Goal: Ask a question

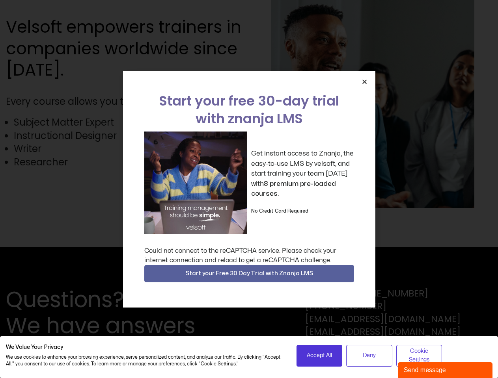
click at [249, 189] on div "Get instant access to Znanja, the easy-to-use LMS by velsoft, and start trainin…" at bounding box center [249, 183] width 210 height 103
click at [364, 82] on icon "Close" at bounding box center [364, 82] width 6 height 6
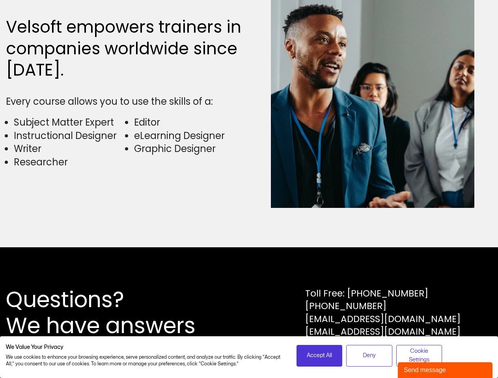
click at [249, 274] on div "Questions? We have answers Toll Free: [PHONE_NUMBER] [PHONE_NUMBER] [EMAIL_ADDR…" at bounding box center [249, 312] width 498 height 131
click at [319, 356] on span "Accept All" at bounding box center [319, 355] width 25 height 9
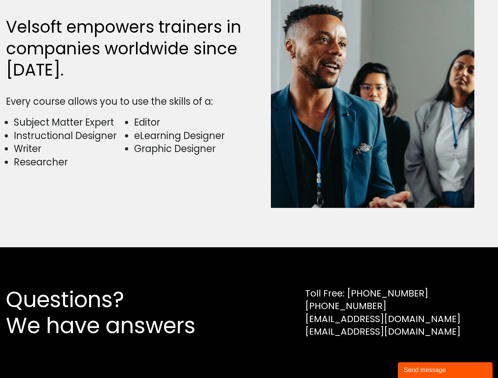
click at [369, 356] on div "Questions? We have answers Toll Free: [PHONE_NUMBER] [PHONE_NUMBER] [EMAIL_ADDR…" at bounding box center [249, 312] width 498 height 131
click at [419, 356] on div "Questions? We have answers Toll Free: [PHONE_NUMBER] [PHONE_NUMBER] [EMAIL_ADDR…" at bounding box center [249, 312] width 498 height 131
click at [445, 370] on div "Send message" at bounding box center [444, 370] width 83 height 9
